Goal: Information Seeking & Learning: Learn about a topic

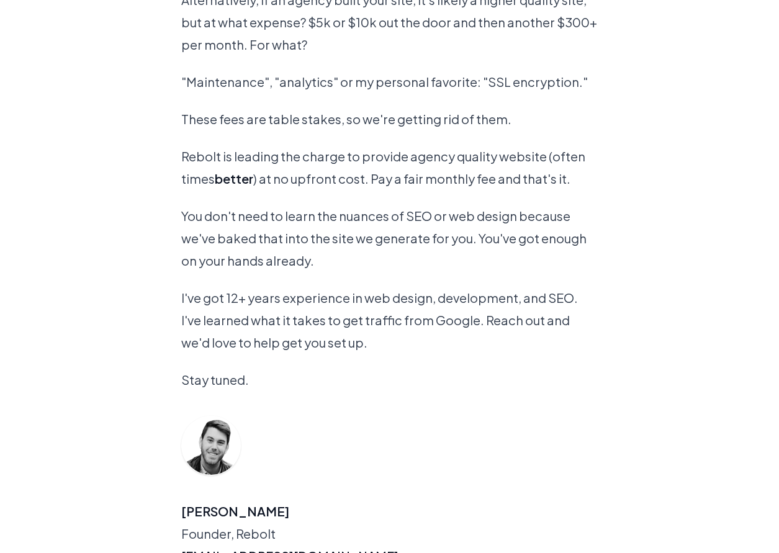
scroll to position [1183, 0]
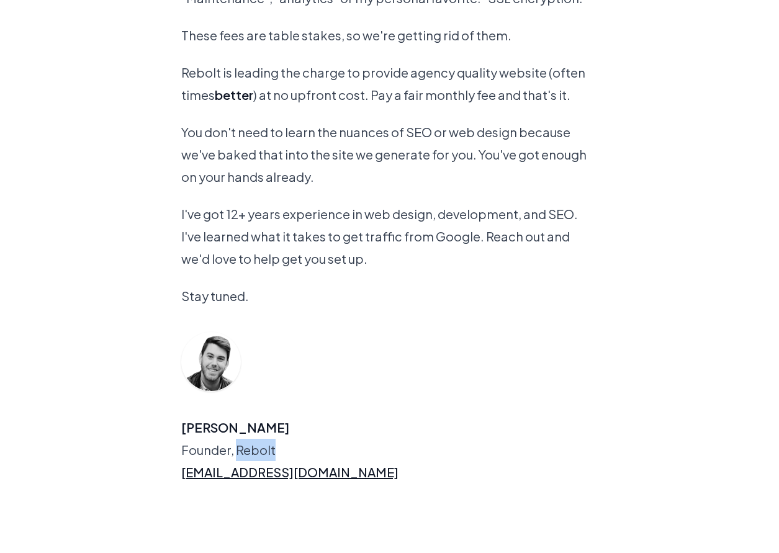
drag, startPoint x: 283, startPoint y: 452, endPoint x: 237, endPoint y: 452, distance: 46.6
click at [237, 452] on span "Founder, Rebolt" at bounding box center [389, 450] width 417 height 22
copy span "Rebolt"
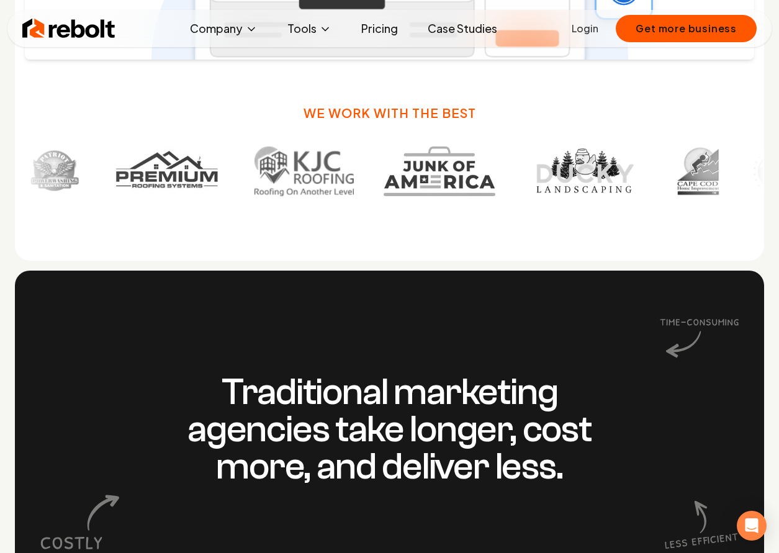
scroll to position [895, 0]
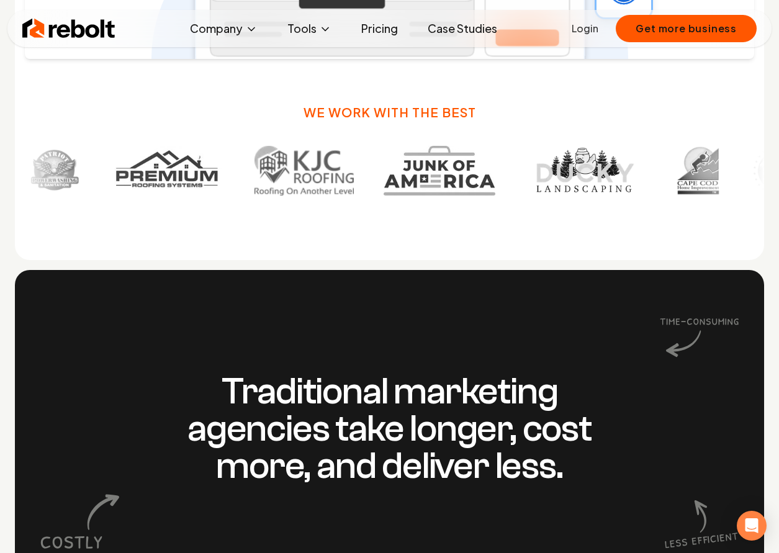
click at [375, 31] on link "Pricing" at bounding box center [380, 28] width 57 height 25
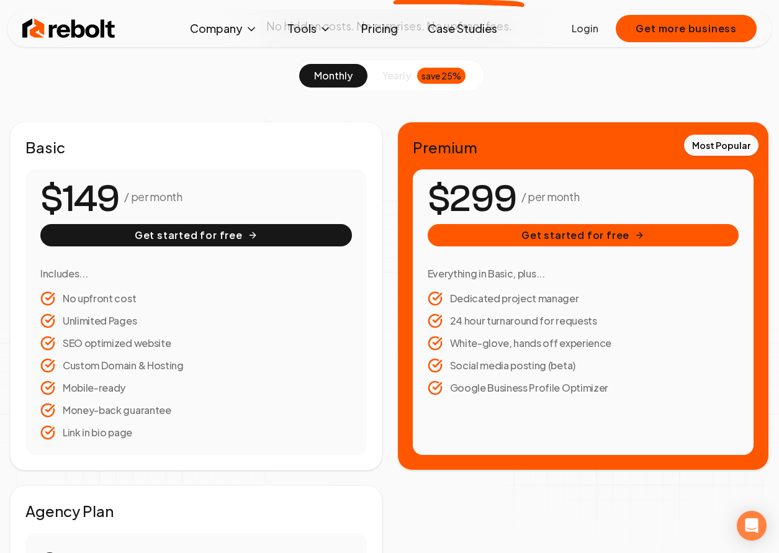
scroll to position [152, 0]
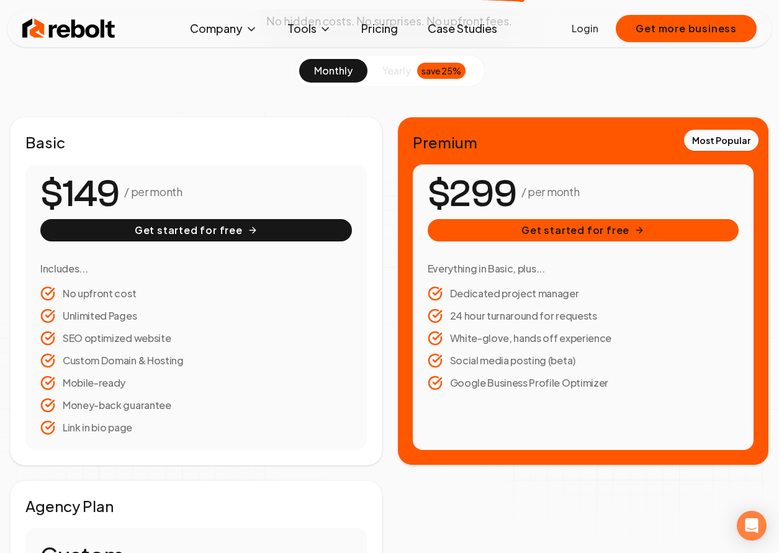
click at [461, 32] on link "Case Studies" at bounding box center [462, 28] width 89 height 25
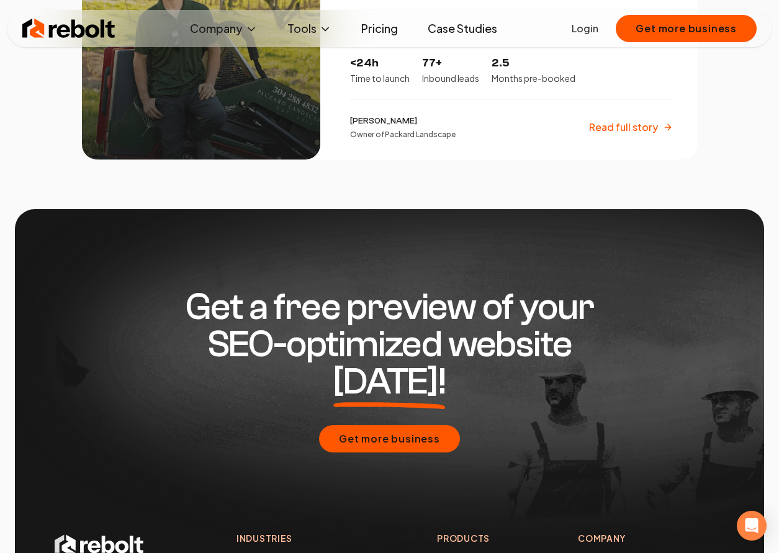
scroll to position [2573, 0]
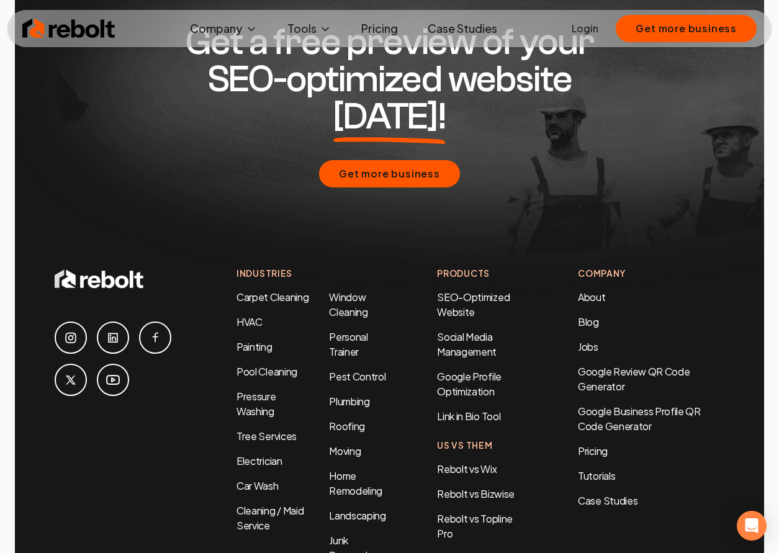
click at [343, 290] on li "Window Cleaning" at bounding box center [358, 305] width 58 height 30
click at [346, 291] on link "Window Cleaning" at bounding box center [348, 305] width 39 height 28
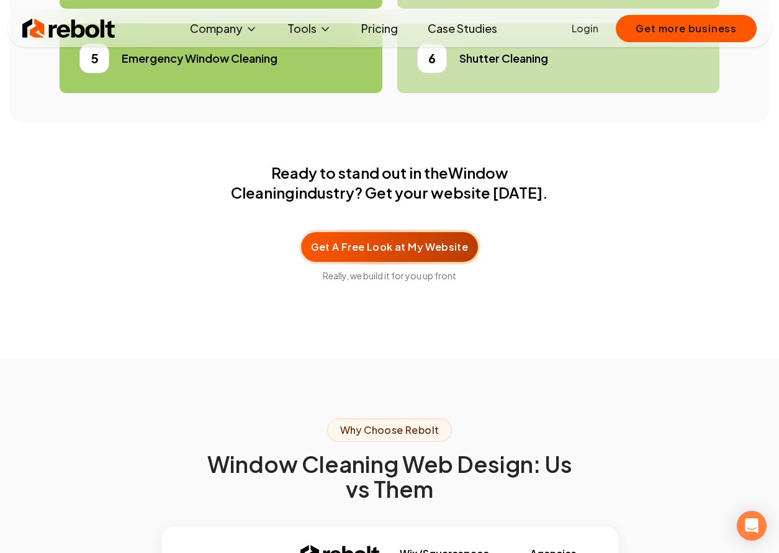
scroll to position [3905, 0]
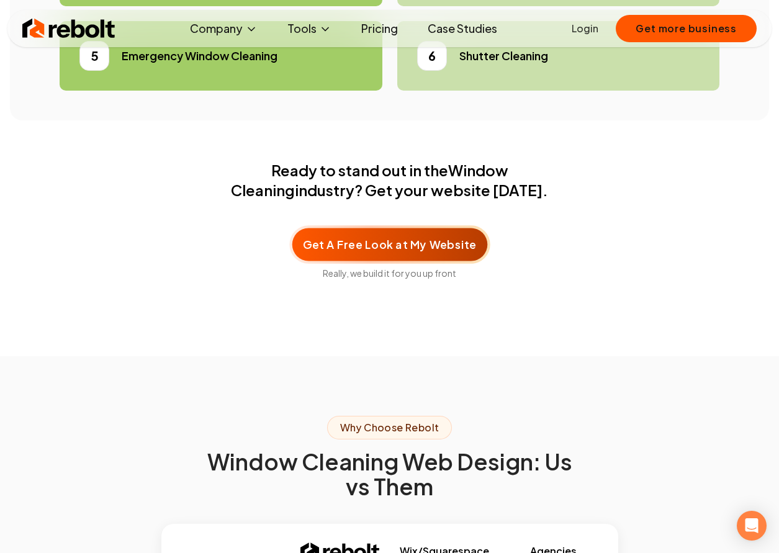
click at [383, 252] on span "Get A Free Look at My Website" at bounding box center [389, 244] width 173 height 16
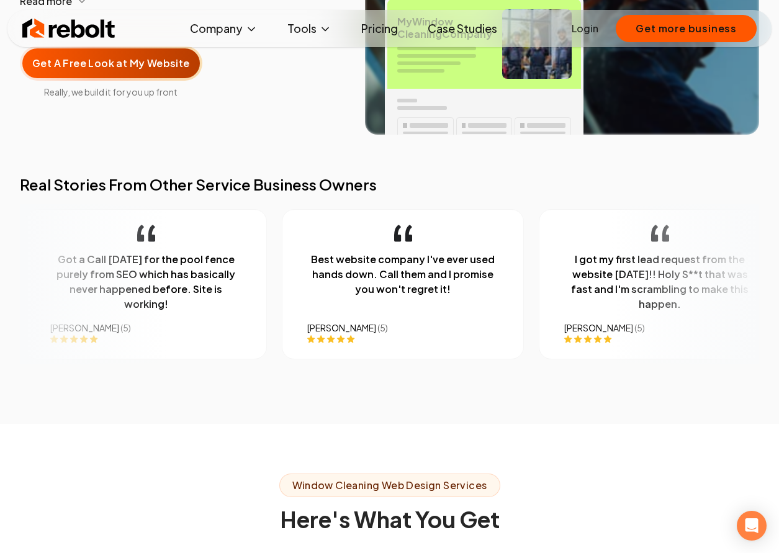
scroll to position [0, 0]
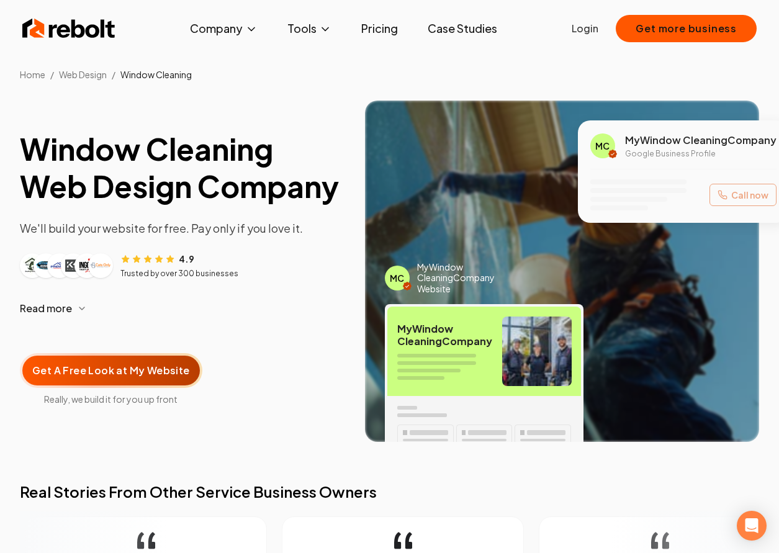
click at [463, 30] on link "Case Studies" at bounding box center [462, 28] width 89 height 25
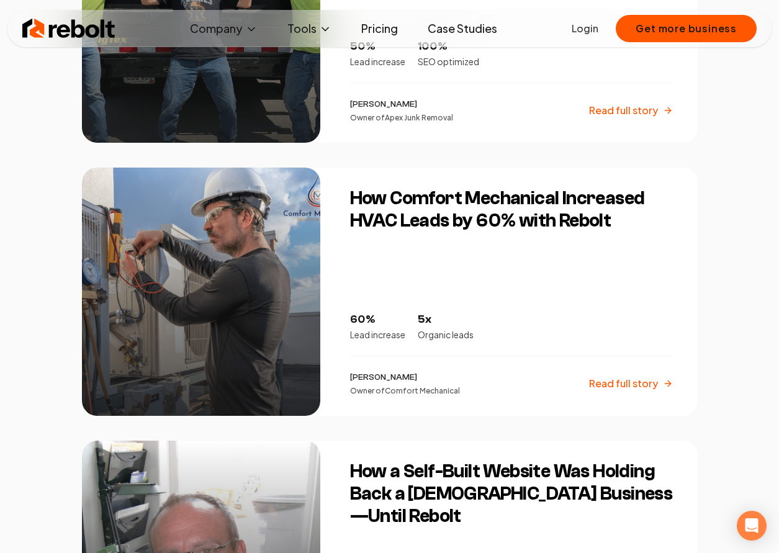
scroll to position [1025, 0]
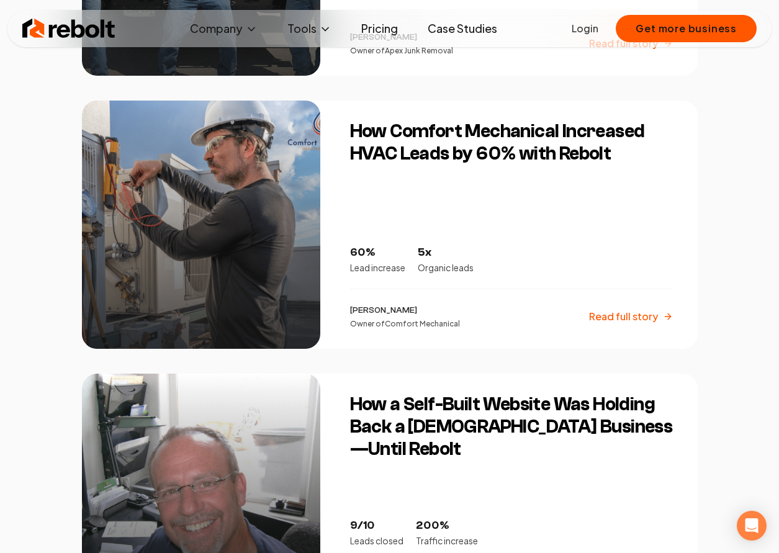
click at [543, 159] on h3 "How Comfort Mechanical Increased HVAC Leads by 60% with Rebolt" at bounding box center [511, 142] width 323 height 45
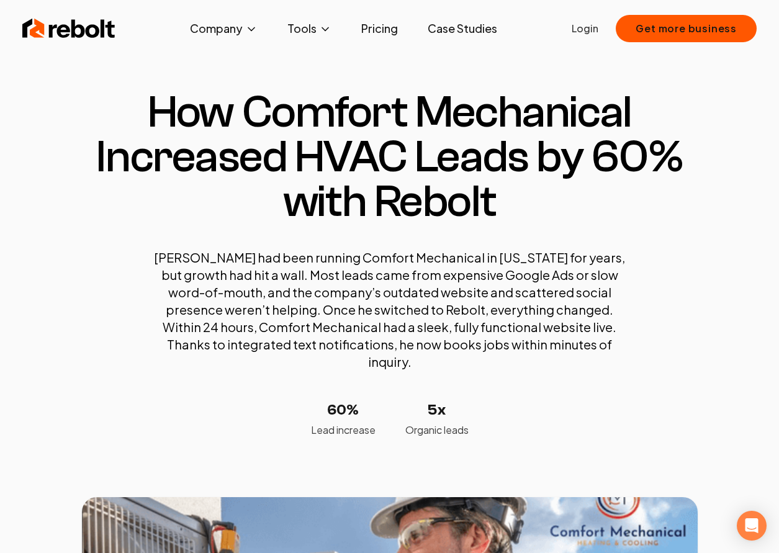
scroll to position [10, 0]
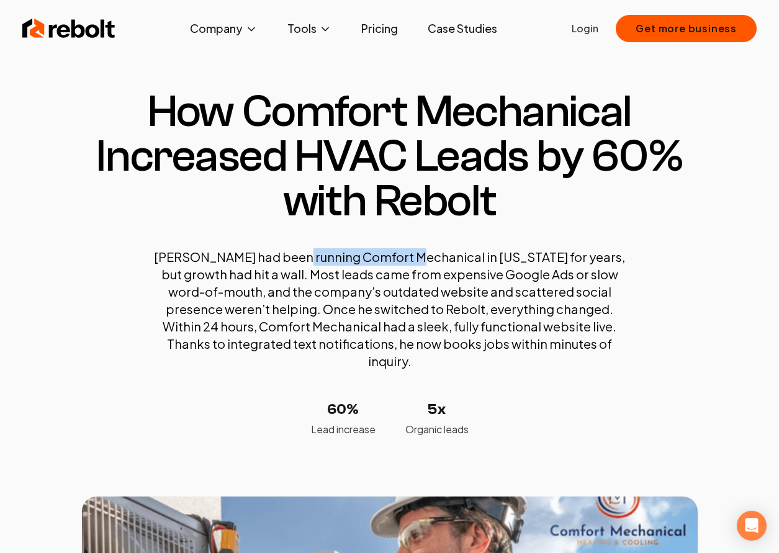
drag, startPoint x: 431, startPoint y: 258, endPoint x: 316, endPoint y: 254, distance: 115.6
click at [316, 254] on p "[PERSON_NAME] had been running Comfort Mechanical in [US_STATE] for years, but …" at bounding box center [390, 309] width 472 height 122
copy p "Comfort Mechanical"
